Goal: Obtain resource: Download file/media

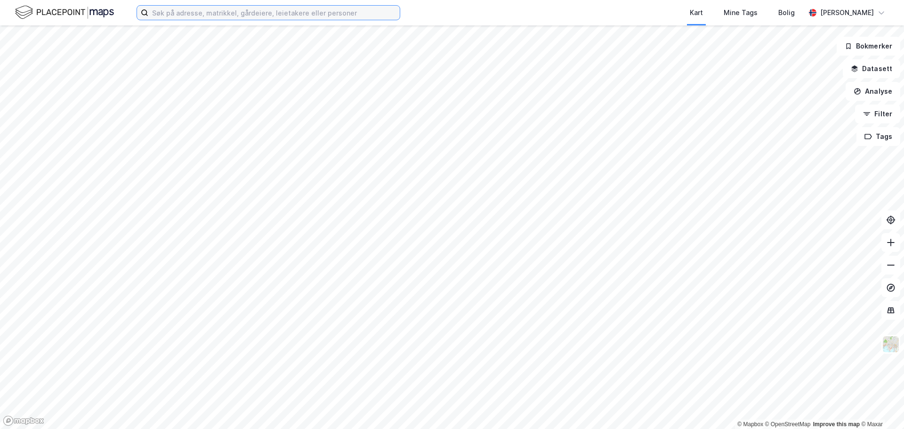
click at [182, 11] on input at bounding box center [273, 13] width 251 height 14
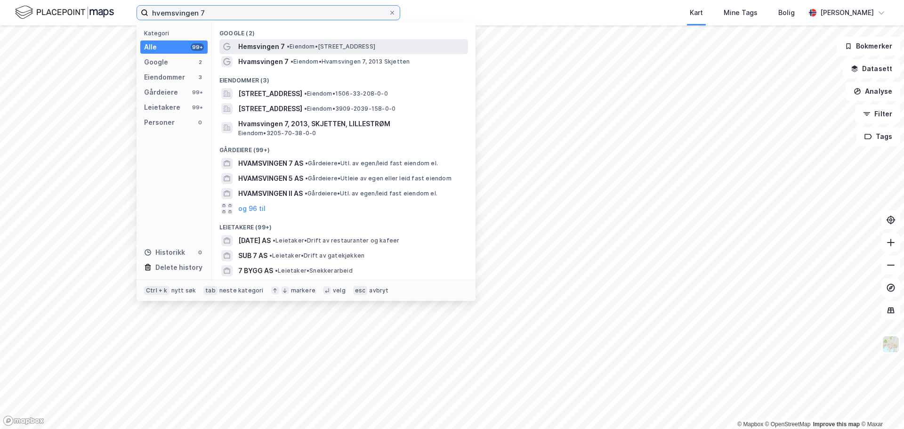
type input "hvemsvingen 7"
click at [266, 48] on span "Hemsvingen 7" at bounding box center [261, 46] width 47 height 11
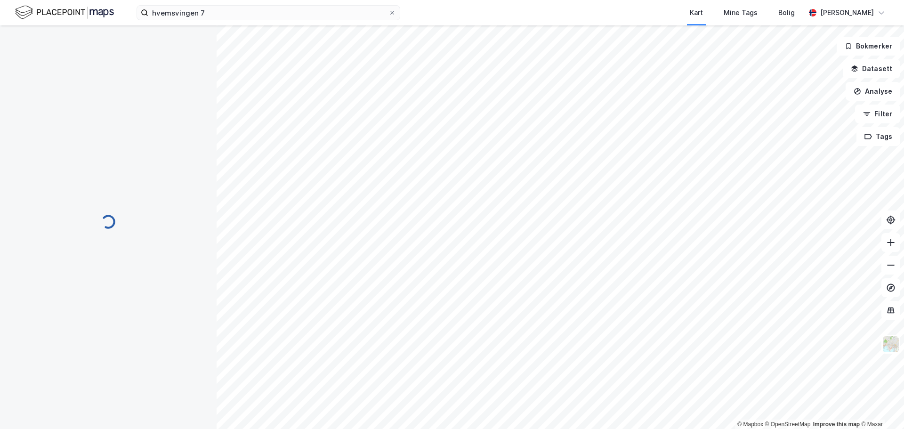
click at [259, 23] on div "hvemsvingen 7 Kart Mine Tags Bolig [PERSON_NAME]" at bounding box center [452, 12] width 904 height 25
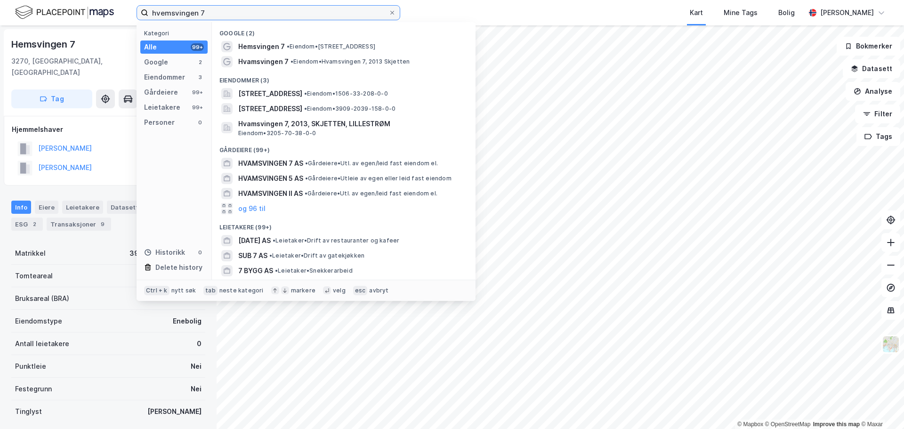
click at [257, 14] on input "hvemsvingen 7" at bounding box center [268, 13] width 240 height 14
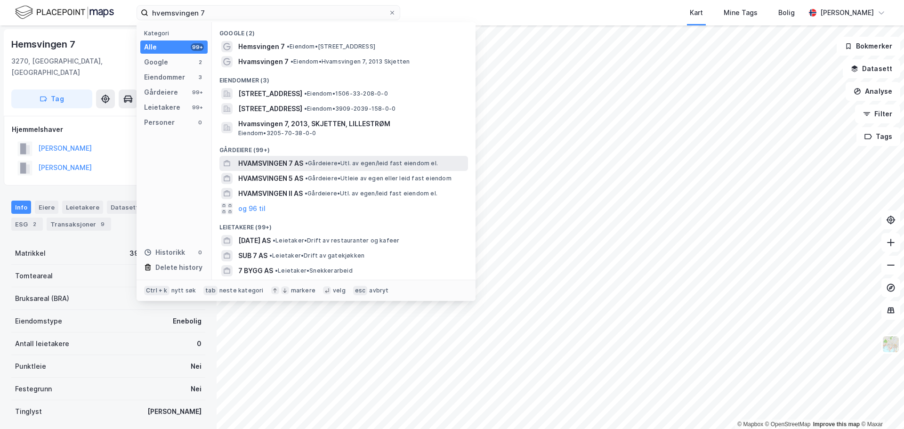
click at [346, 160] on span "• Gårdeiere • Utl. av egen/leid fast eiendom el." at bounding box center [371, 164] width 133 height 8
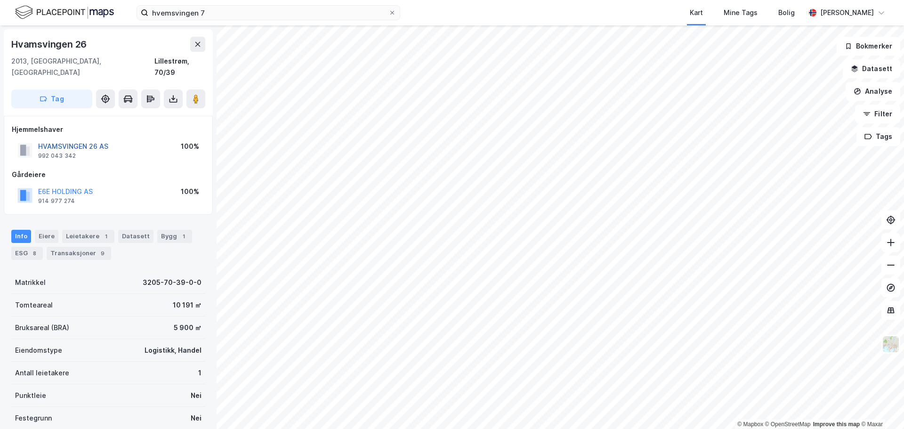
click at [0, 0] on button "HVAMSVINGEN 26 AS" at bounding box center [0, 0] width 0 height 0
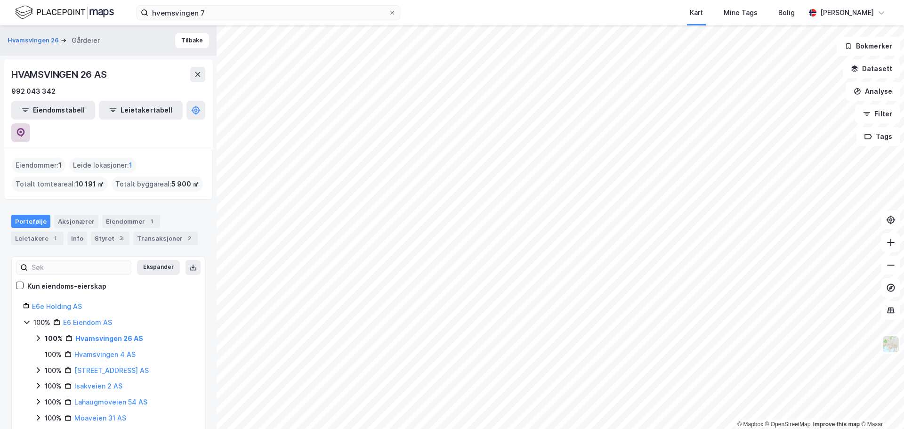
click at [25, 128] on icon at bounding box center [20, 132] width 9 height 9
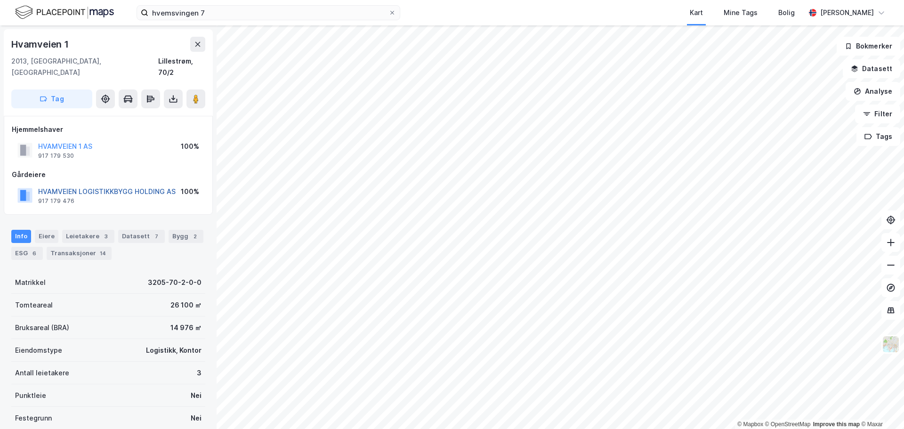
click at [0, 0] on button "HVAMVEIEN LOGISTIKKBYGG HOLDING AS" at bounding box center [0, 0] width 0 height 0
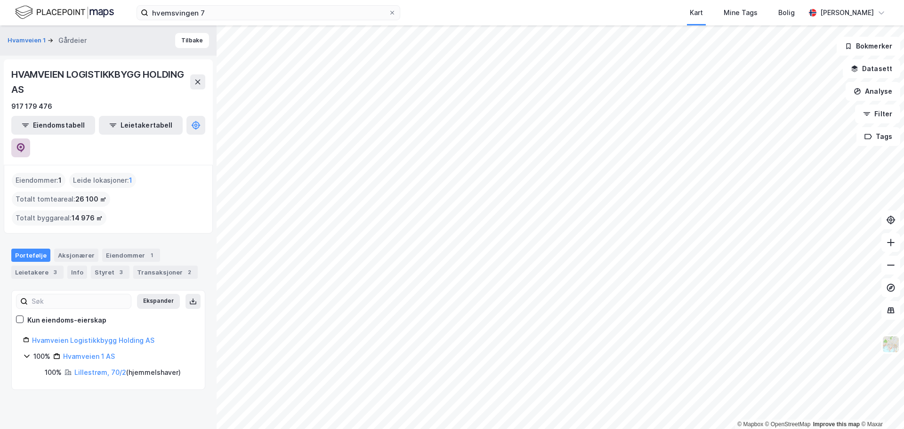
click at [30, 138] on button at bounding box center [20, 147] width 19 height 19
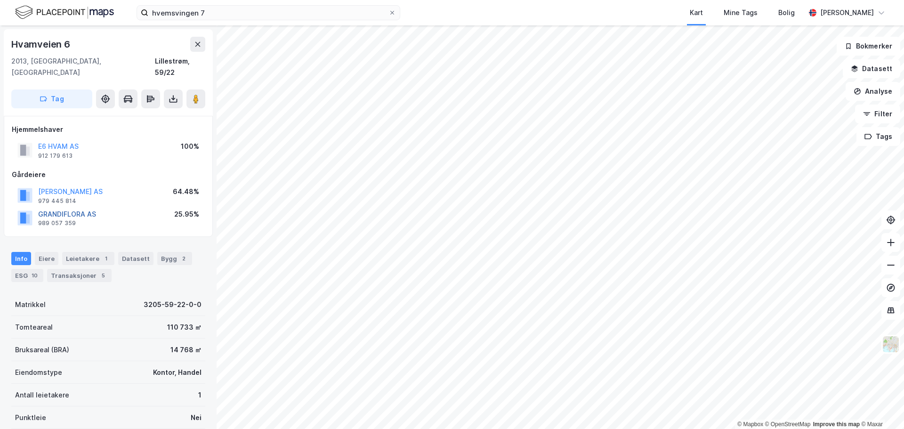
click at [0, 0] on button "GRANDIFLORA AS" at bounding box center [0, 0] width 0 height 0
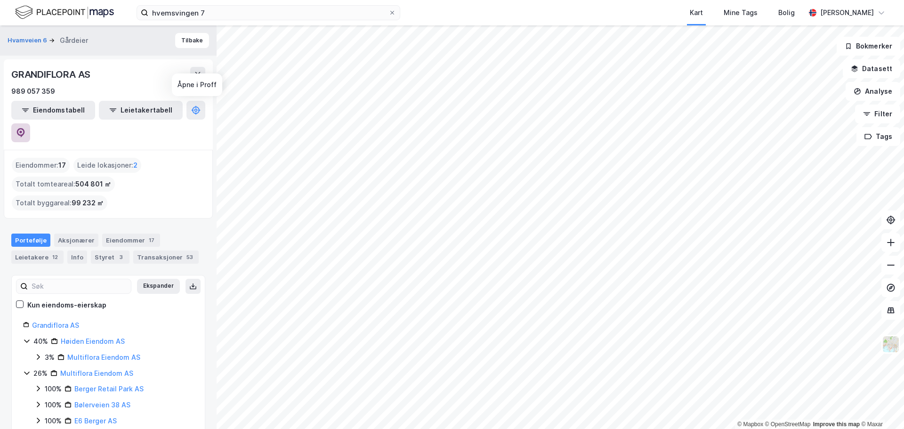
click at [25, 128] on icon at bounding box center [20, 132] width 9 height 9
click at [200, 77] on icon at bounding box center [198, 75] width 8 height 8
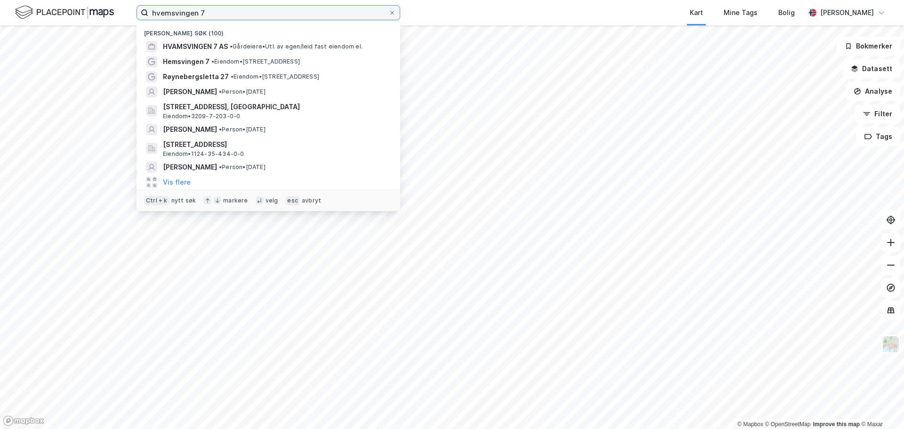
click at [280, 19] on input "hvemsvingen 7" at bounding box center [268, 13] width 240 height 14
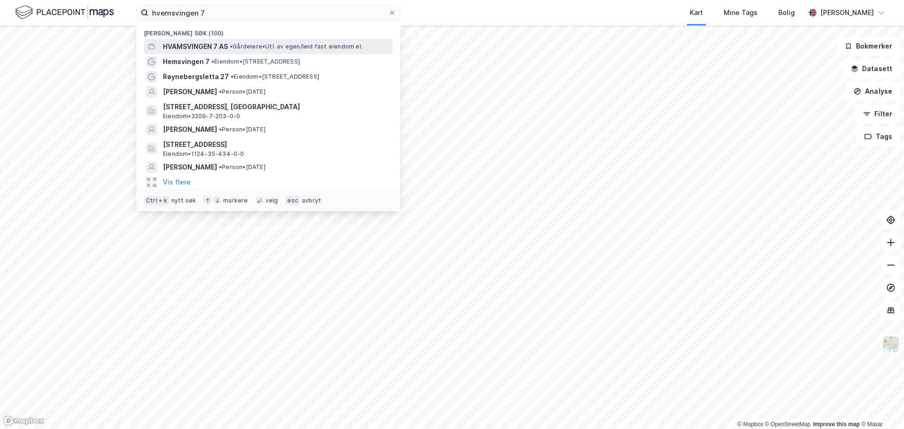
click at [252, 46] on span "• Gårdeiere • Utl. av egen/leid fast eiendom el." at bounding box center [296, 47] width 133 height 8
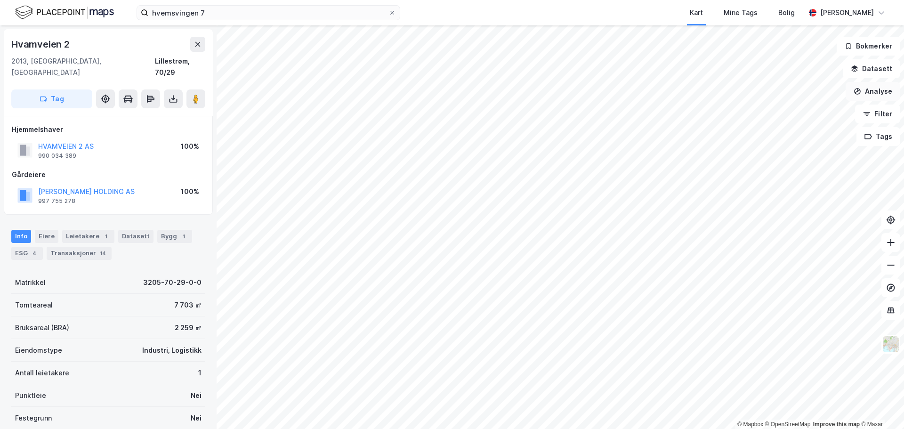
click at [881, 86] on button "Analyse" at bounding box center [873, 91] width 55 height 19
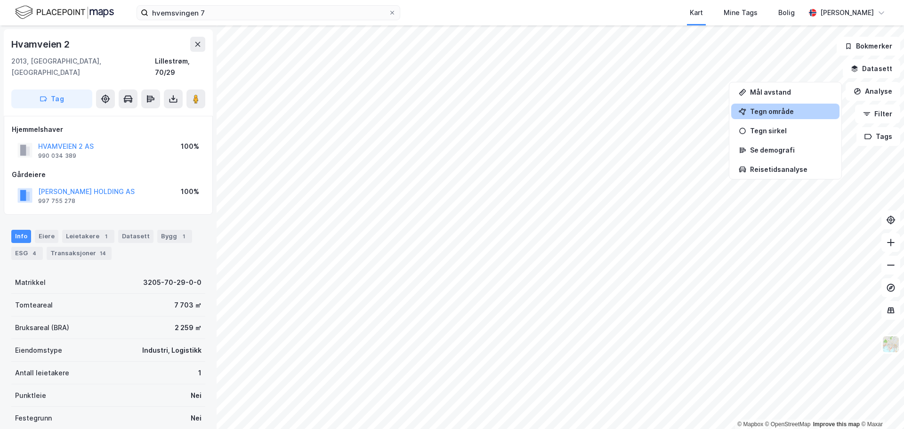
click at [787, 105] on div "Tegn område" at bounding box center [785, 112] width 108 height 16
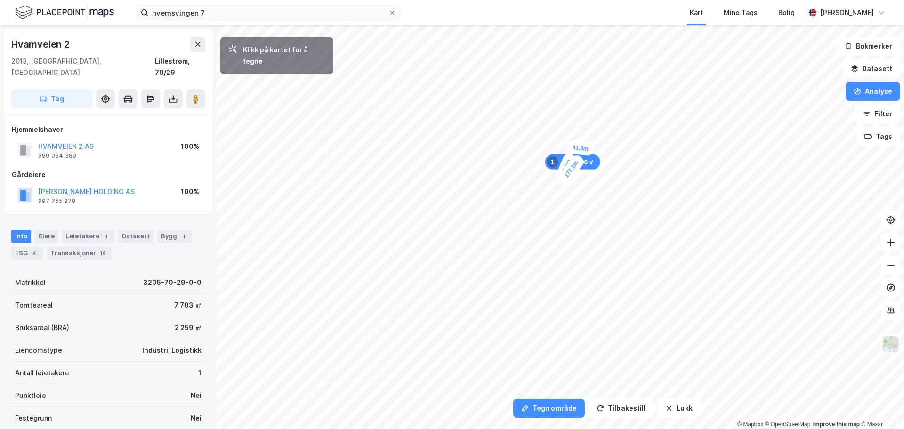
click at [584, 144] on div "41,3m" at bounding box center [580, 148] width 29 height 16
click at [552, 119] on div "107,5m" at bounding box center [562, 130] width 30 height 32
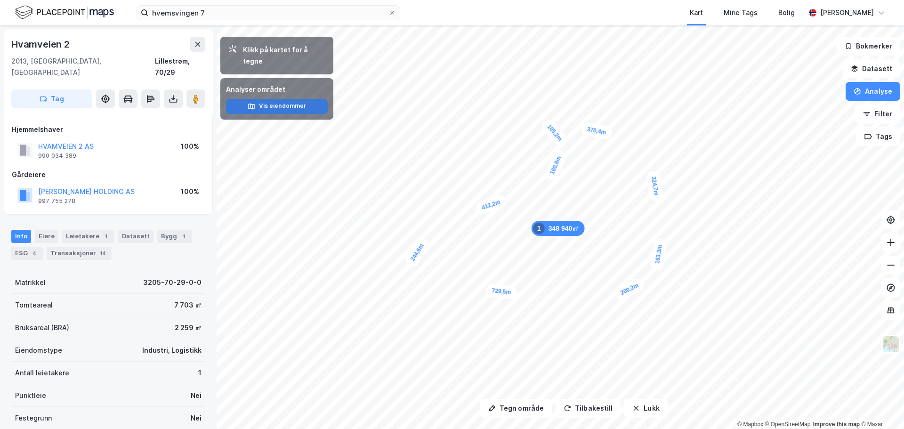
click at [310, 99] on button "Vis eiendommer" at bounding box center [277, 106] width 102 height 15
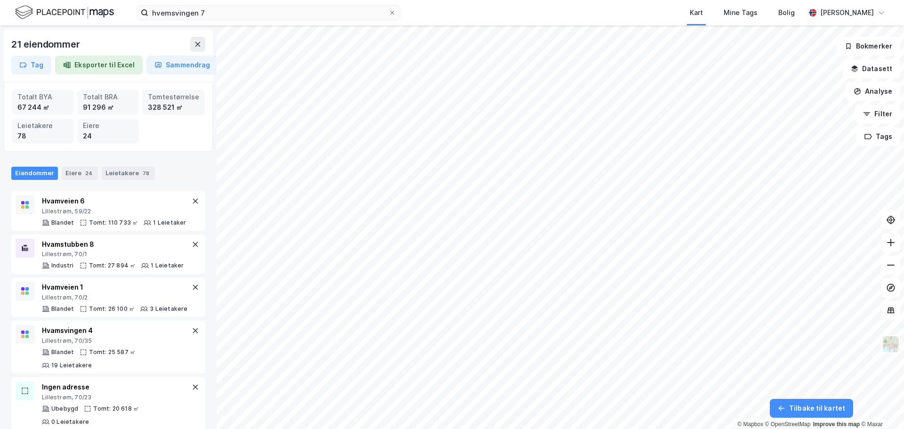
click at [87, 166] on div "Eiendommer Eiere 24 Leietakere 78" at bounding box center [108, 169] width 217 height 28
click at [96, 64] on button "Eksporter til Excel" at bounding box center [99, 65] width 88 height 19
click at [91, 59] on button "Eksporter til Excel" at bounding box center [99, 65] width 88 height 19
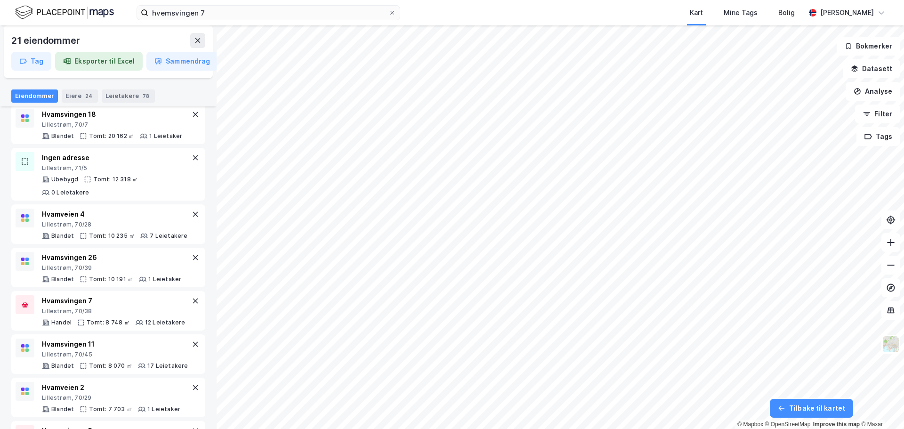
scroll to position [330, 0]
click at [192, 114] on icon at bounding box center [196, 114] width 8 height 8
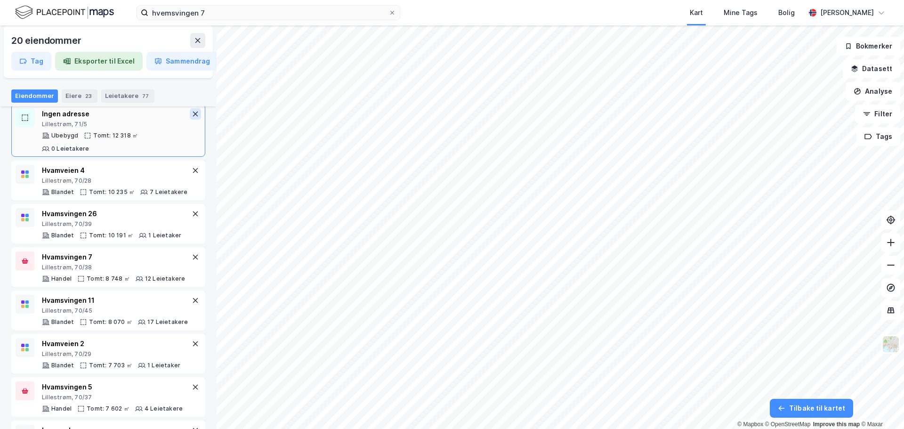
click at [192, 112] on icon at bounding box center [196, 114] width 8 height 8
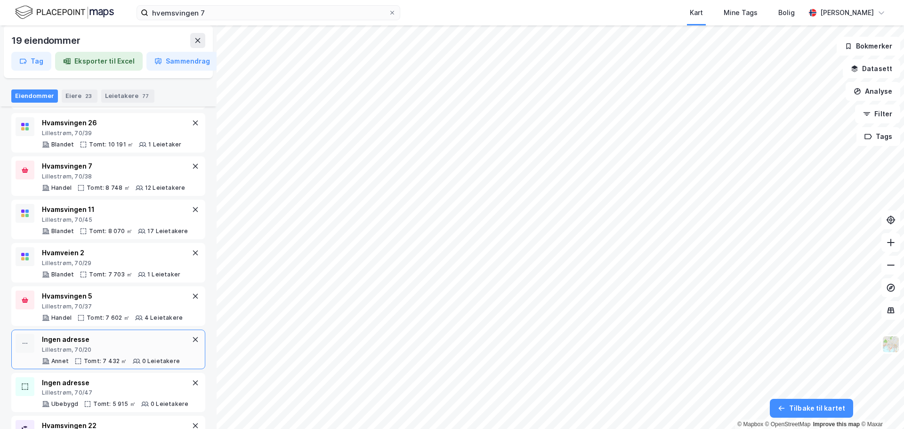
scroll to position [377, 0]
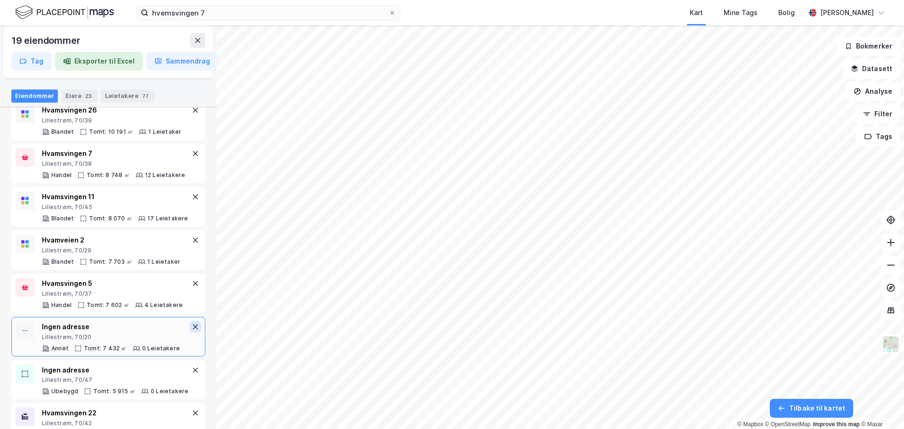
click at [190, 324] on button at bounding box center [195, 326] width 11 height 11
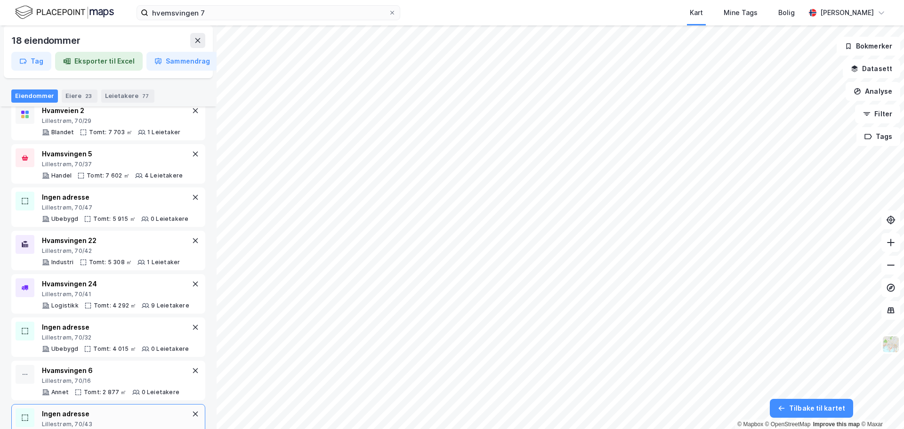
scroll to position [580, 0]
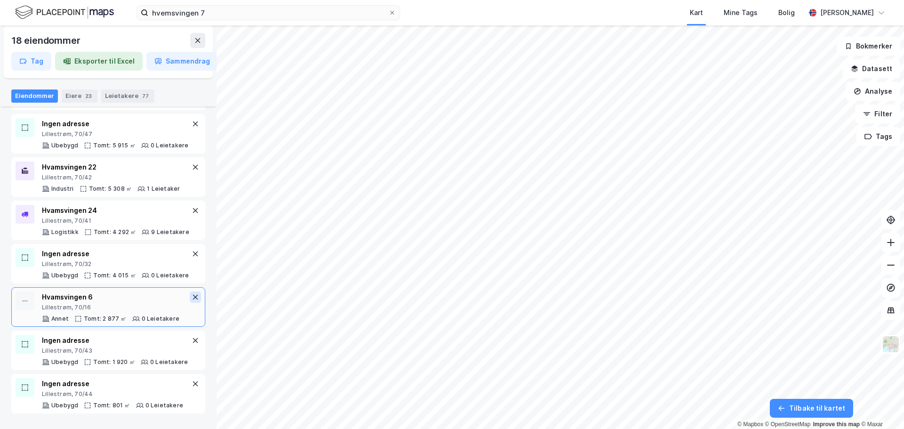
click at [192, 297] on icon at bounding box center [196, 297] width 8 height 8
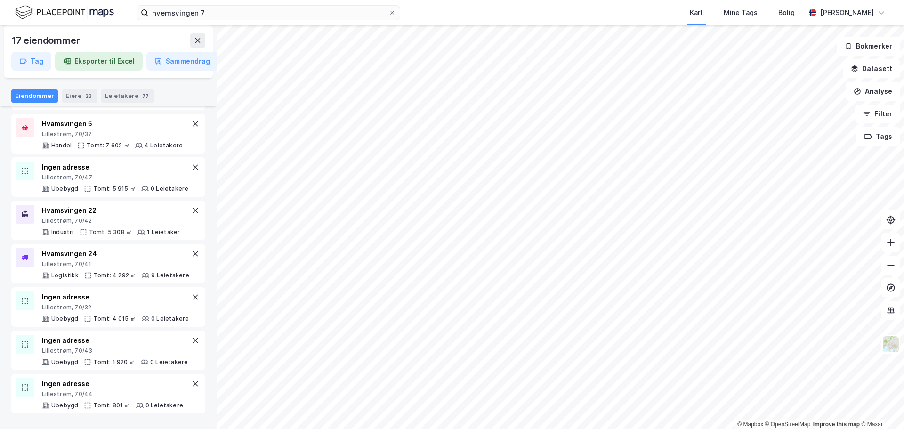
scroll to position [536, 0]
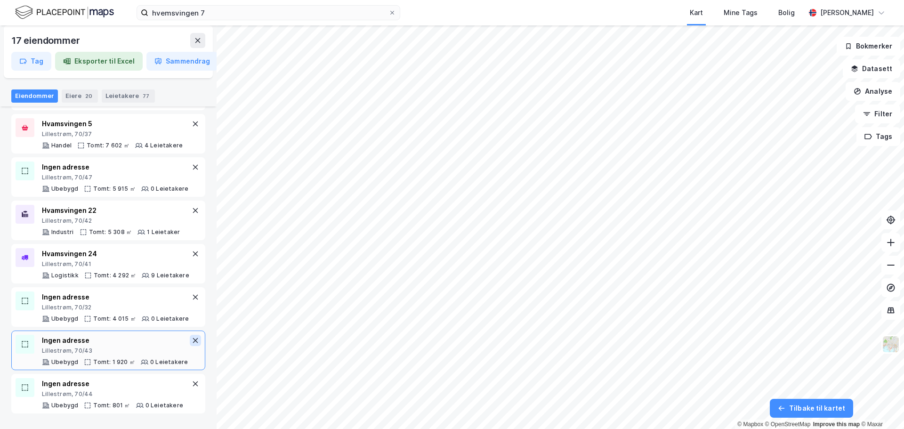
click at [192, 338] on icon at bounding box center [196, 341] width 8 height 8
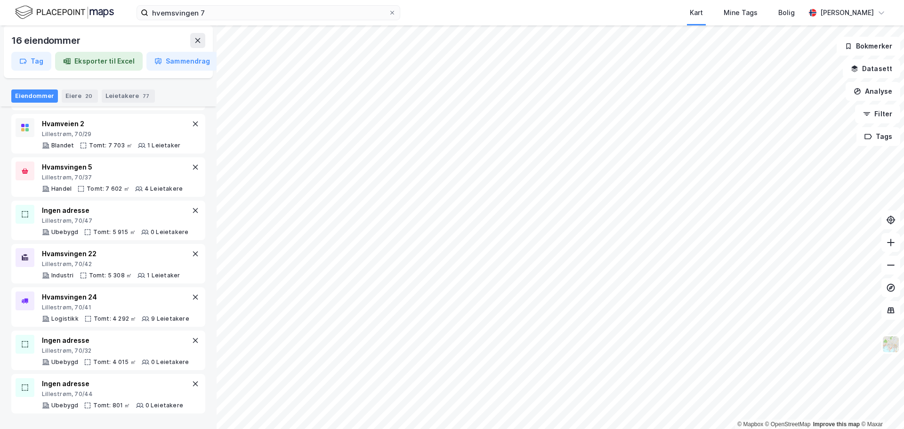
scroll to position [493, 0]
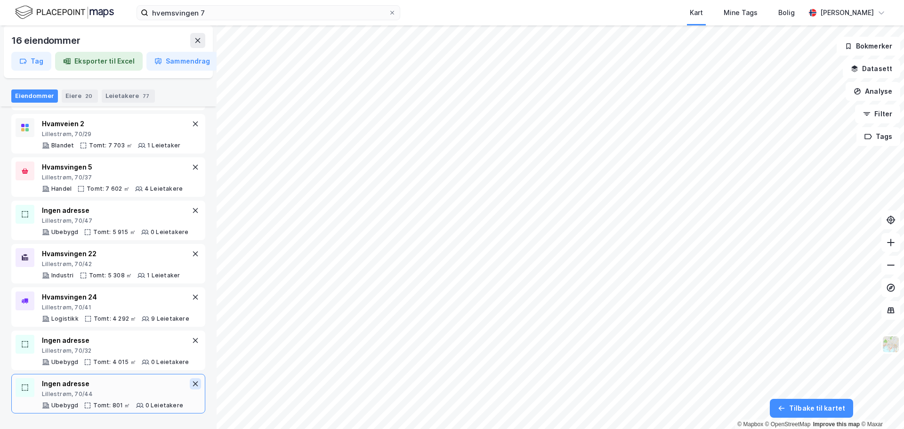
click at [193, 381] on icon at bounding box center [195, 383] width 5 height 5
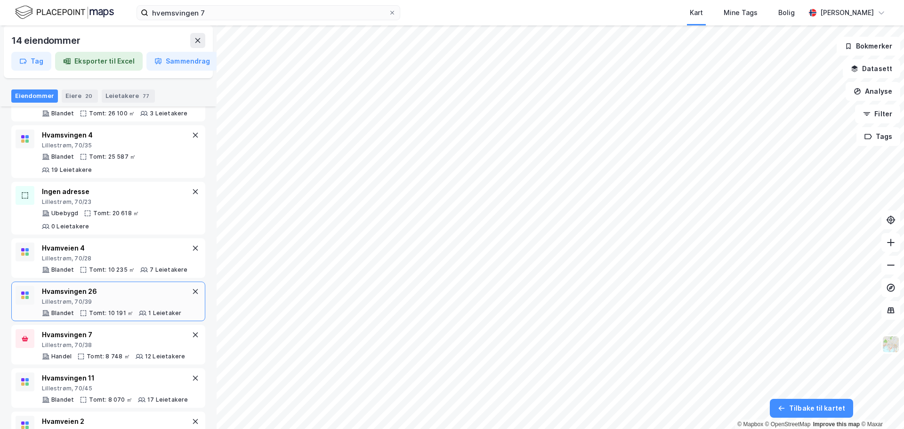
scroll to position [30, 0]
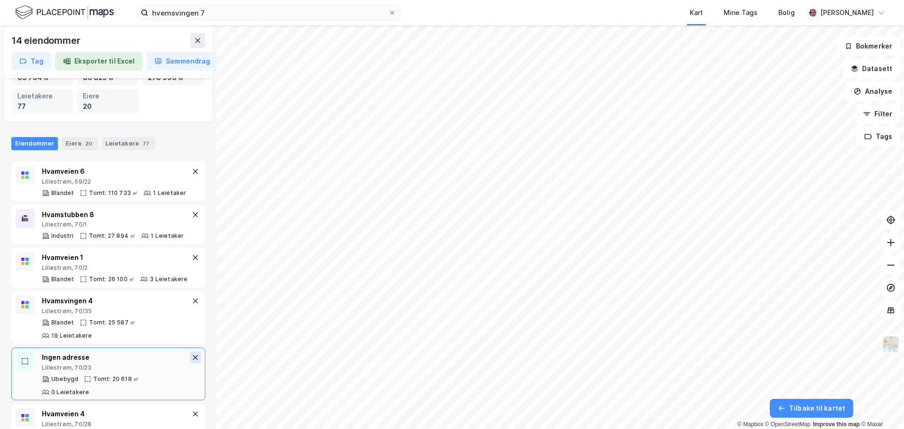
click at [192, 355] on icon at bounding box center [196, 358] width 8 height 8
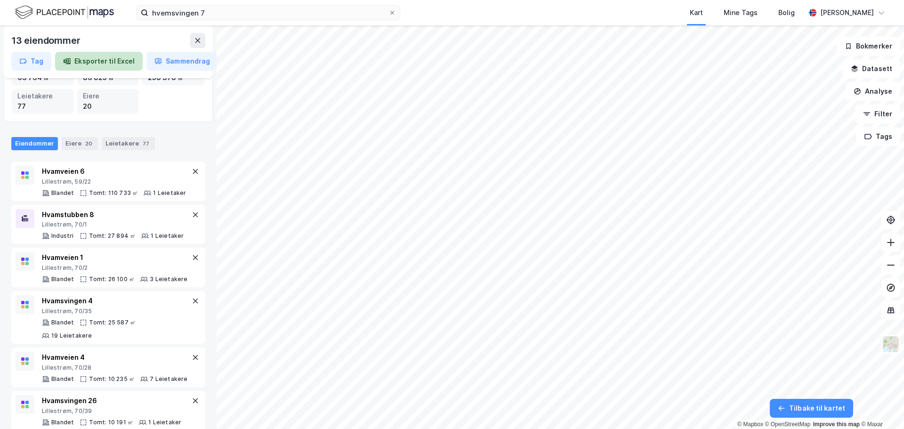
click at [110, 57] on button "Eksporter til Excel" at bounding box center [99, 61] width 88 height 19
click at [152, 55] on button "Sammendrag" at bounding box center [166, 61] width 72 height 19
